Goal: Information Seeking & Learning: Learn about a topic

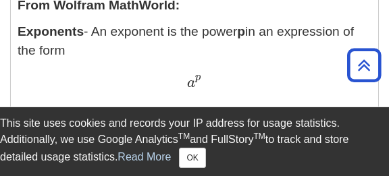
scroll to position [500, 0]
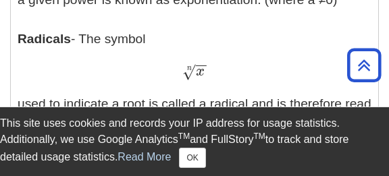
drag, startPoint x: 183, startPoint y: 69, endPoint x: 207, endPoint y: 65, distance: 24.5
click at [206, 76] on span "x − − √ n" at bounding box center [194, 76] width 24 height 0
click at [189, 68] on span "n" at bounding box center [189, 68] width 5 height 7
drag, startPoint x: 189, startPoint y: 68, endPoint x: 207, endPoint y: 68, distance: 17.6
click at [196, 67] on span "−" at bounding box center [202, 40] width 12 height 66
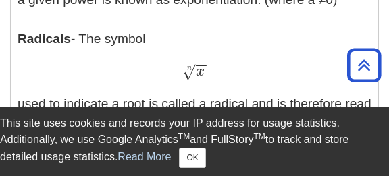
click at [196, 67] on span "−" at bounding box center [202, 40] width 12 height 66
drag, startPoint x: 186, startPoint y: 65, endPoint x: 203, endPoint y: 70, distance: 17.7
click at [203, 76] on span "x − − √ n" at bounding box center [194, 76] width 24 height 0
drag, startPoint x: 187, startPoint y: 73, endPoint x: 215, endPoint y: 73, distance: 28.4
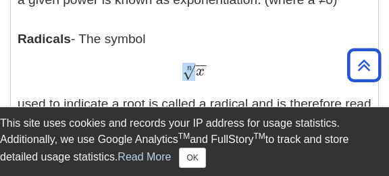
click at [215, 73] on div "x − − √ n x n" at bounding box center [195, 72] width 354 height 20
copy span "√ n"
